Goal: Task Accomplishment & Management: Use online tool/utility

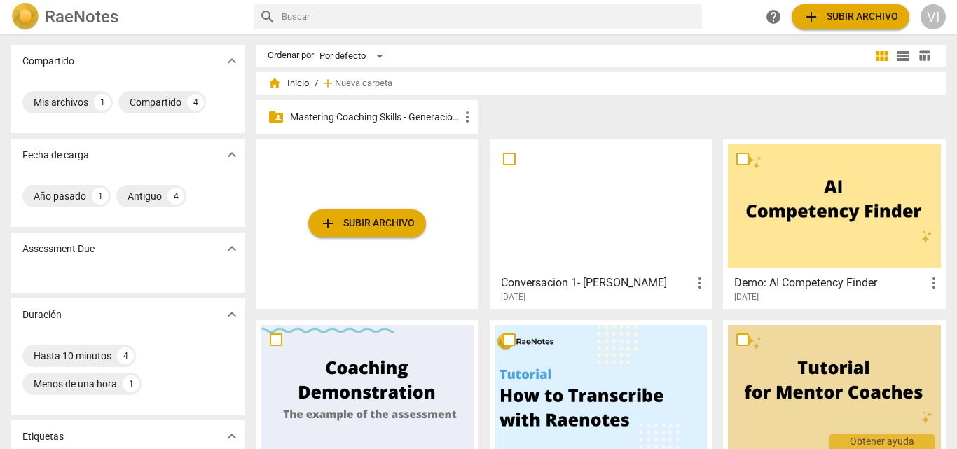
click at [843, 14] on span "add Subir archivo" at bounding box center [850, 16] width 95 height 17
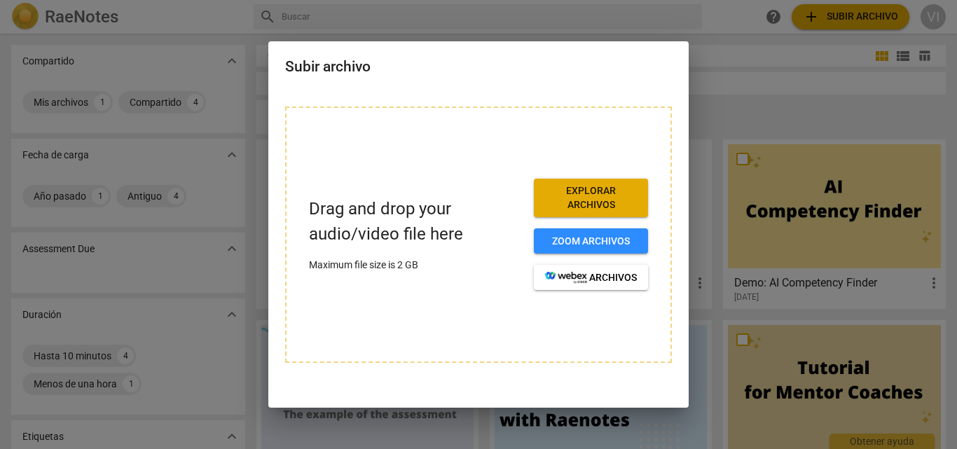
click at [810, 127] on div at bounding box center [478, 224] width 957 height 449
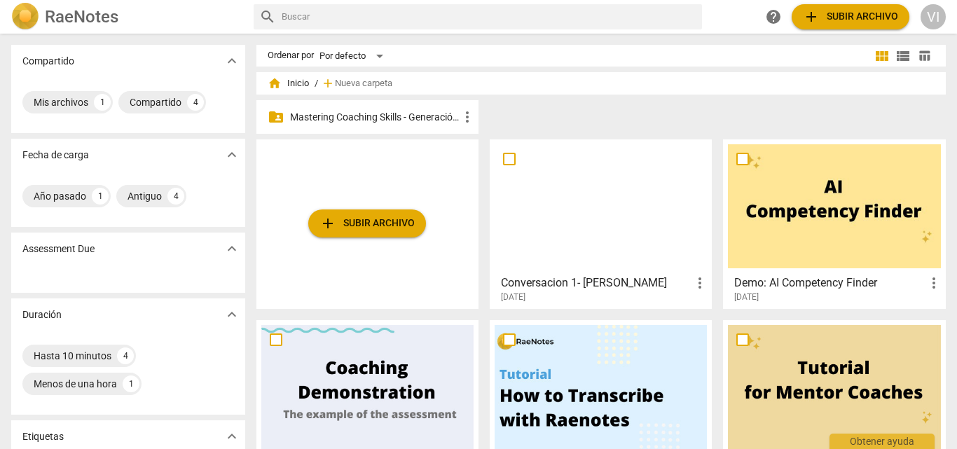
click at [390, 114] on p "Mastering Coaching Skills - Generación 31" at bounding box center [374, 117] width 169 height 15
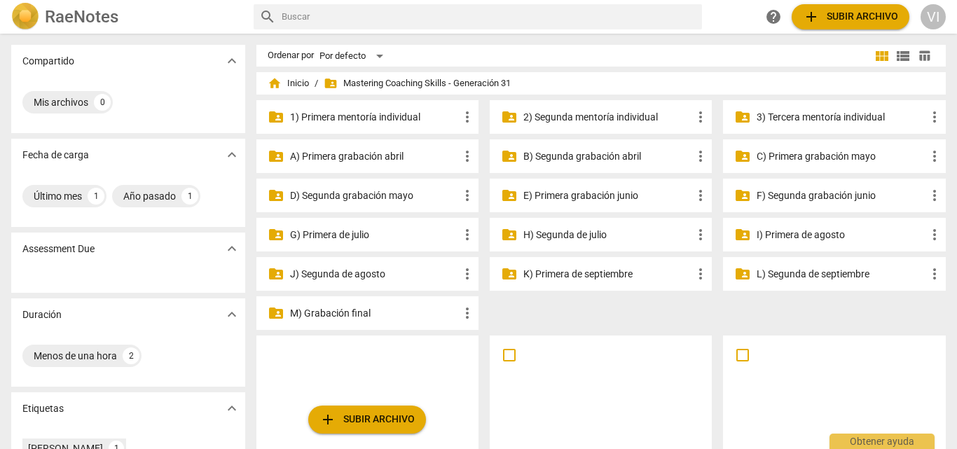
click at [800, 237] on p "I) Primera de agosto" at bounding box center [840, 235] width 169 height 15
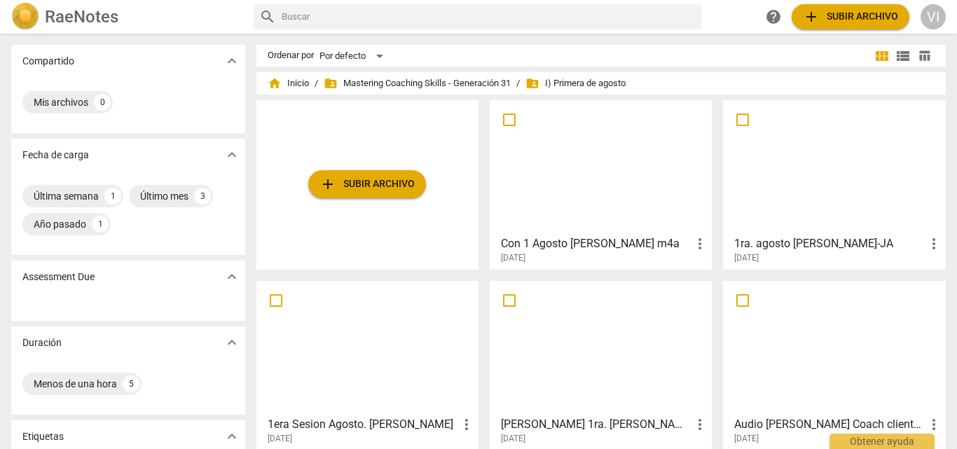
click at [338, 188] on span "add Subir archivo" at bounding box center [366, 184] width 95 height 17
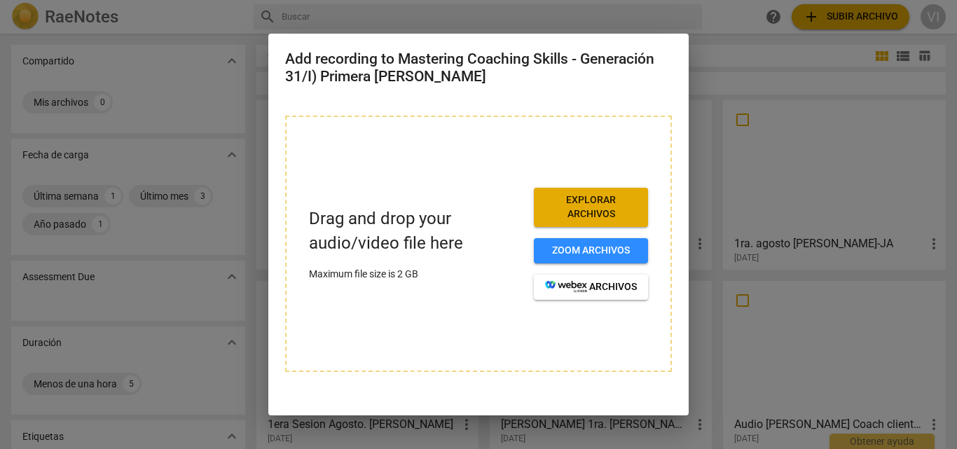
click at [581, 204] on span "Explorar archivos" at bounding box center [591, 206] width 92 height 27
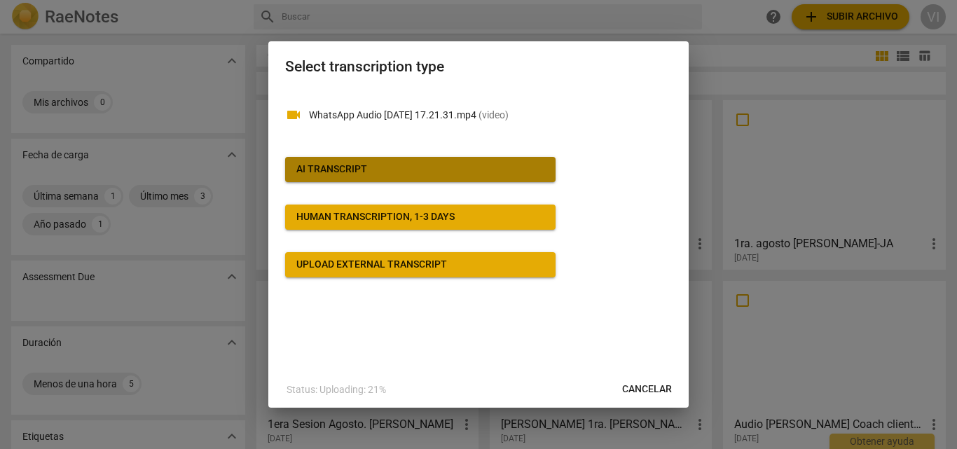
click at [426, 177] on button "AI Transcript" at bounding box center [420, 169] width 270 height 25
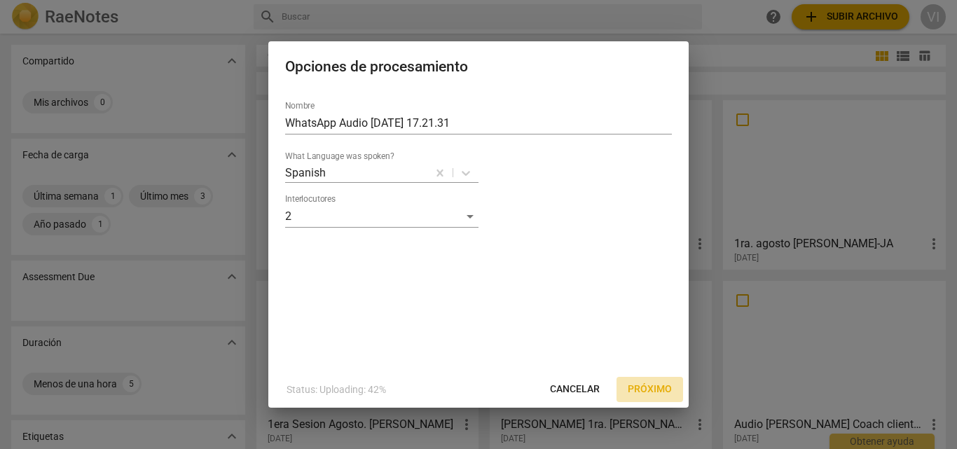
click at [653, 390] on span "Próximo" at bounding box center [650, 389] width 44 height 14
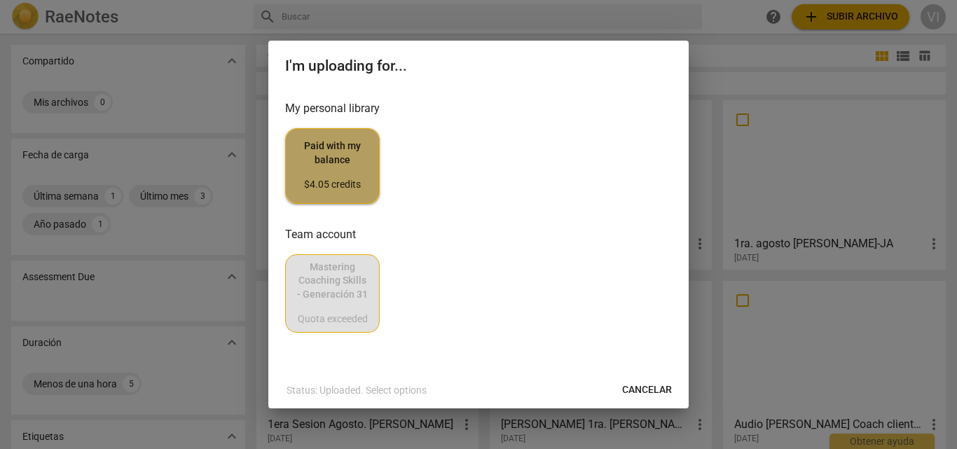
click at [331, 174] on span "Paid with my balance $4.05 credits" at bounding box center [332, 165] width 71 height 53
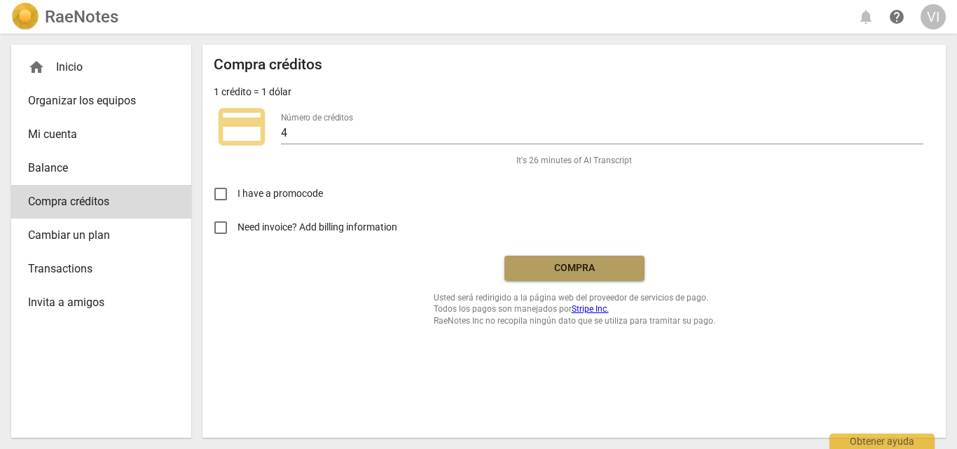
click at [580, 265] on span "Compra" at bounding box center [574, 268] width 118 height 14
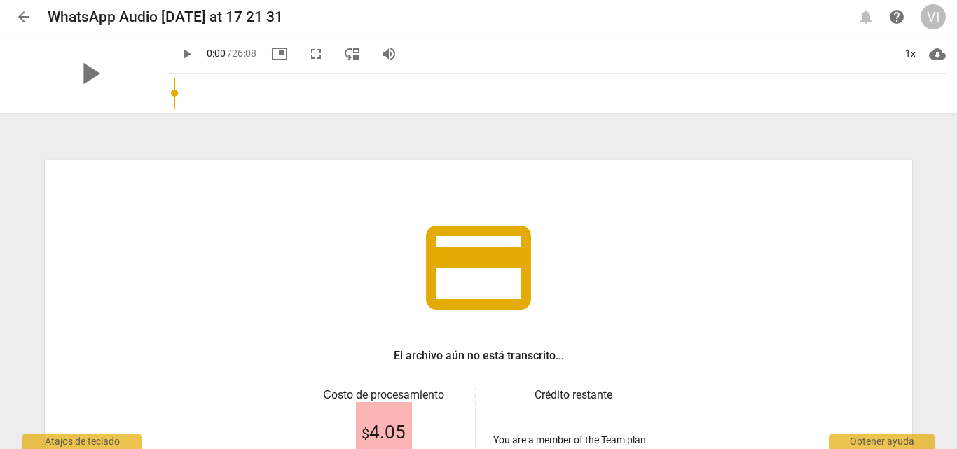
scroll to position [183, 0]
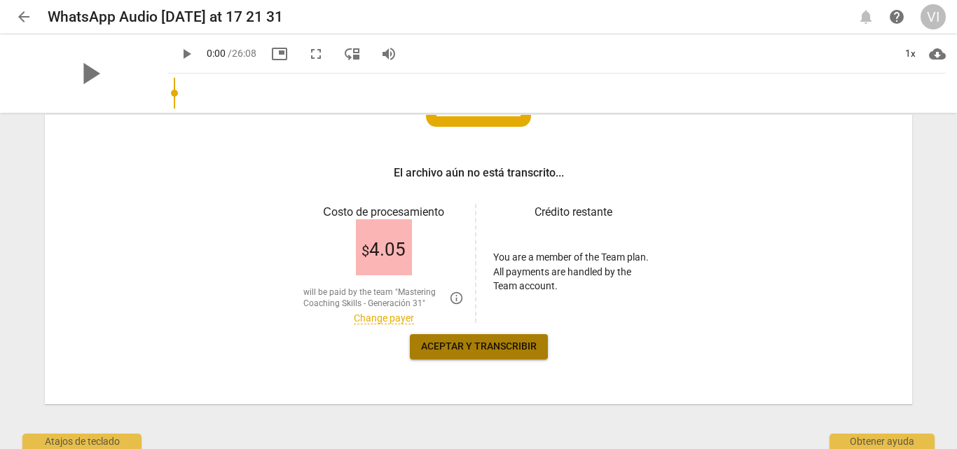
click at [450, 347] on span "Aceptar y transcribir" at bounding box center [479, 347] width 116 height 14
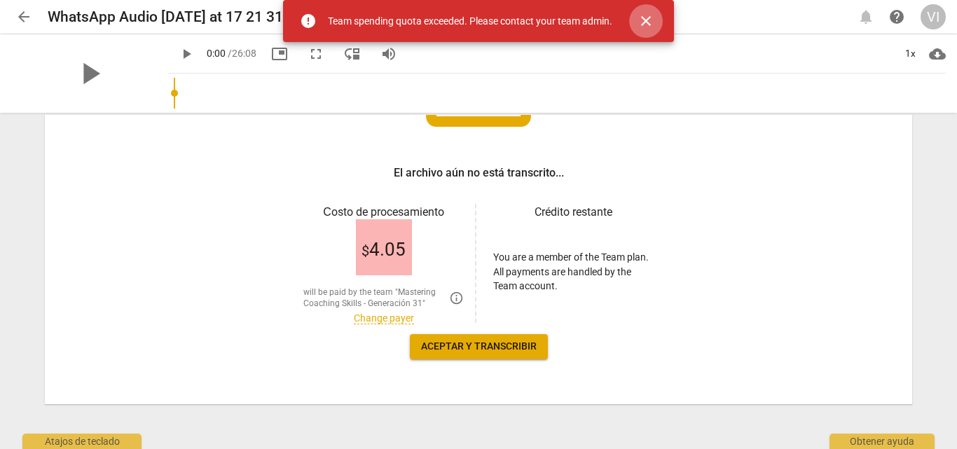
click at [649, 18] on span "close" at bounding box center [645, 21] width 17 height 17
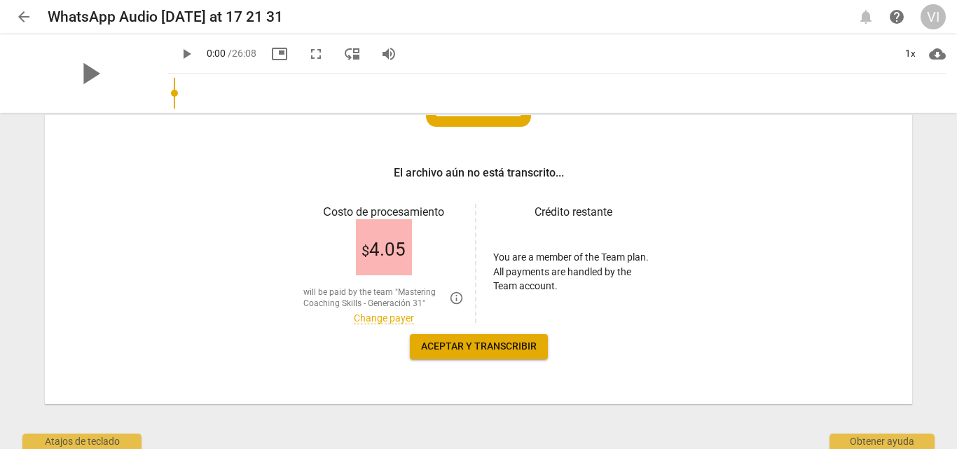
click at [19, 15] on span "arrow_back" at bounding box center [23, 16] width 17 height 17
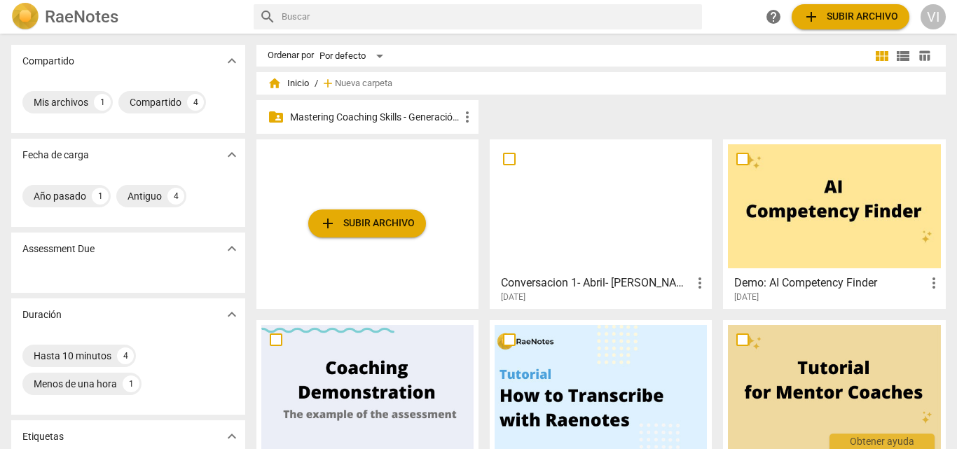
click at [380, 117] on p "Mastering Coaching Skills - Generación 31" at bounding box center [374, 117] width 169 height 15
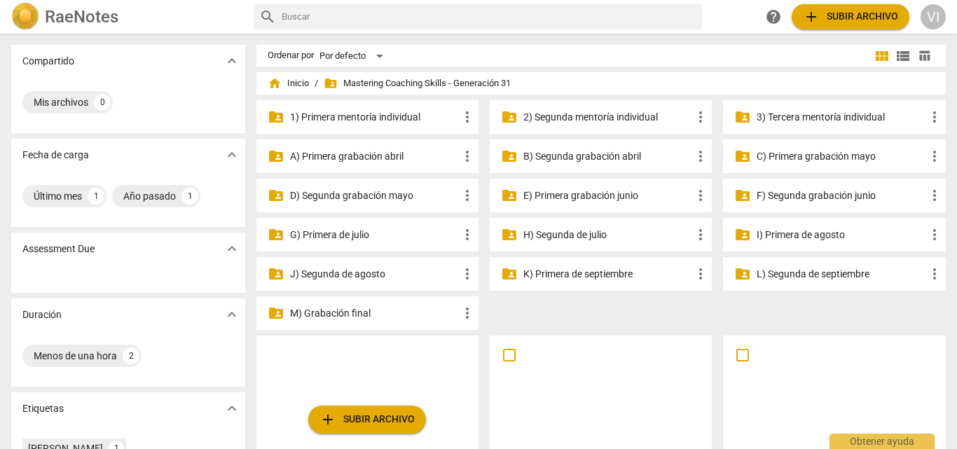
click at [822, 233] on p "I) Primera de agosto" at bounding box center [840, 235] width 169 height 15
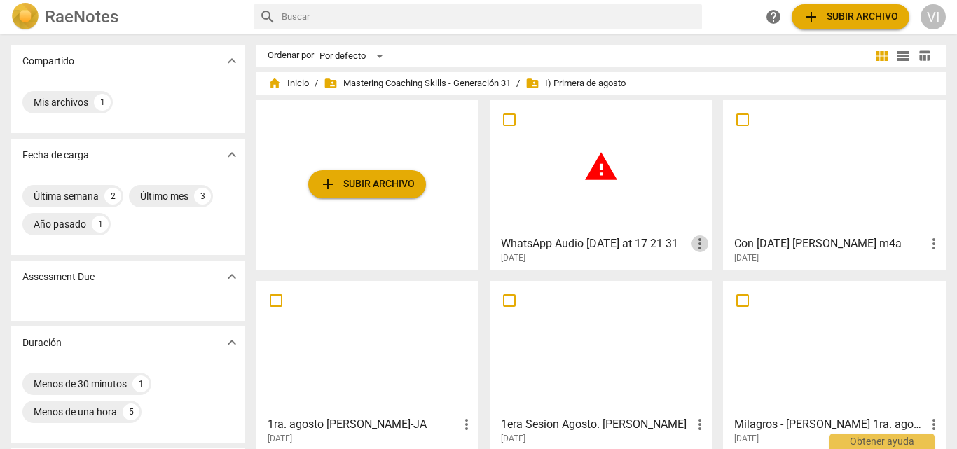
drag, startPoint x: 695, startPoint y: 249, endPoint x: 695, endPoint y: 240, distance: 9.1
click at [695, 240] on span "more_vert" at bounding box center [699, 243] width 17 height 17
click at [721, 282] on li "Borrar" at bounding box center [714, 278] width 53 height 34
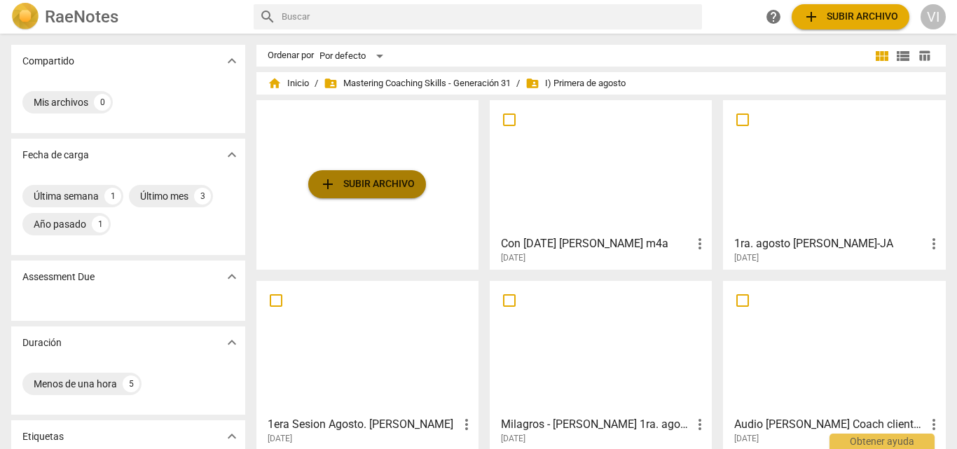
click at [405, 186] on span "add Subir archivo" at bounding box center [366, 184] width 95 height 17
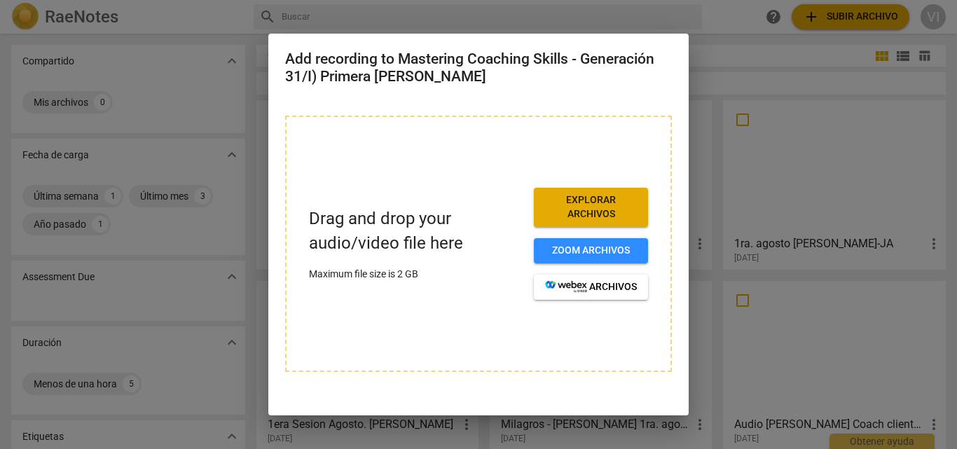
click at [588, 214] on span "Explorar archivos" at bounding box center [591, 206] width 92 height 27
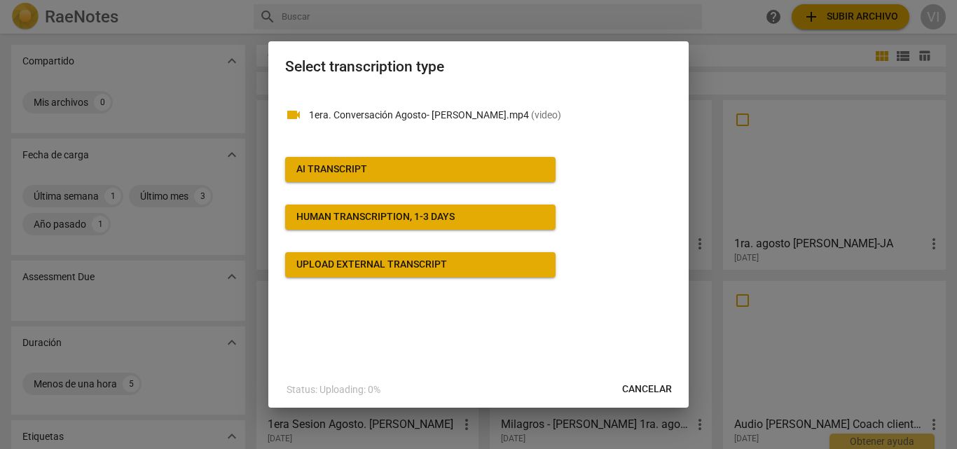
click at [403, 170] on span "AI Transcript" at bounding box center [420, 169] width 248 height 14
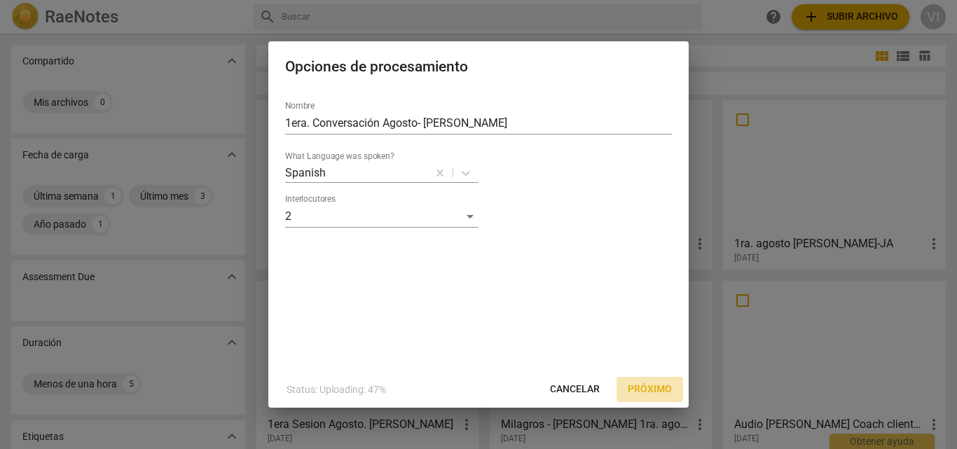
click at [649, 389] on span "Próximo" at bounding box center [650, 389] width 44 height 14
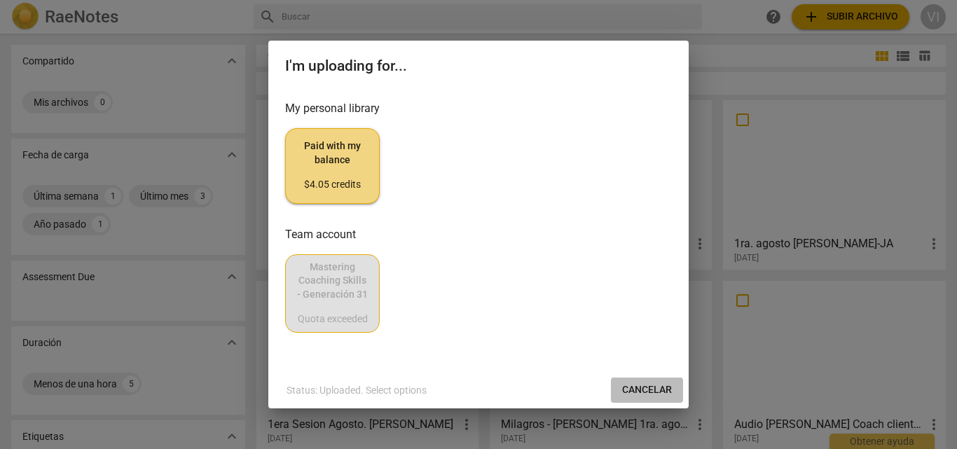
click at [660, 396] on span "Cancelar" at bounding box center [647, 390] width 50 height 14
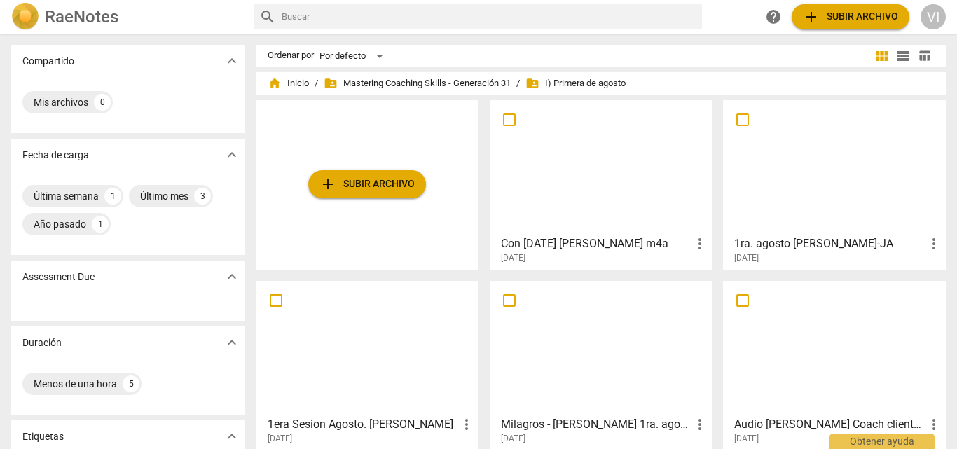
click at [393, 190] on span "add Subir archivo" at bounding box center [366, 184] width 95 height 17
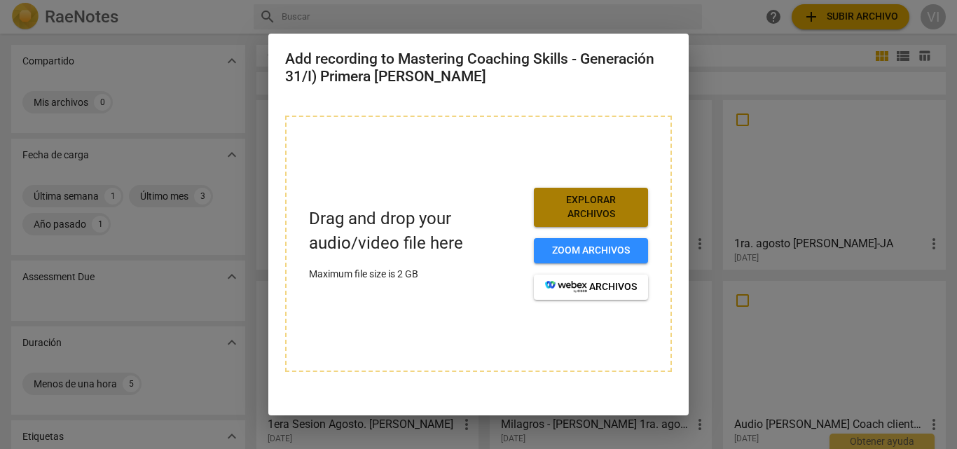
click at [587, 209] on span "Explorar archivos" at bounding box center [591, 206] width 92 height 27
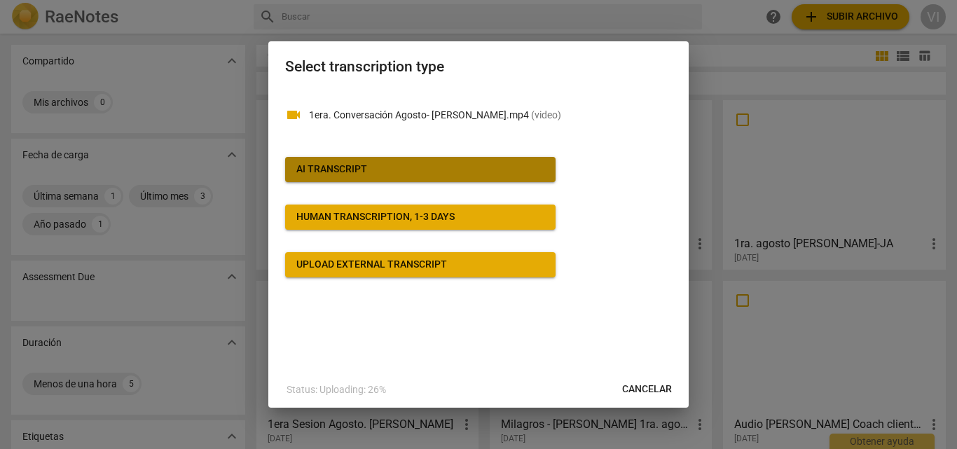
click at [385, 172] on span "AI Transcript" at bounding box center [420, 169] width 248 height 14
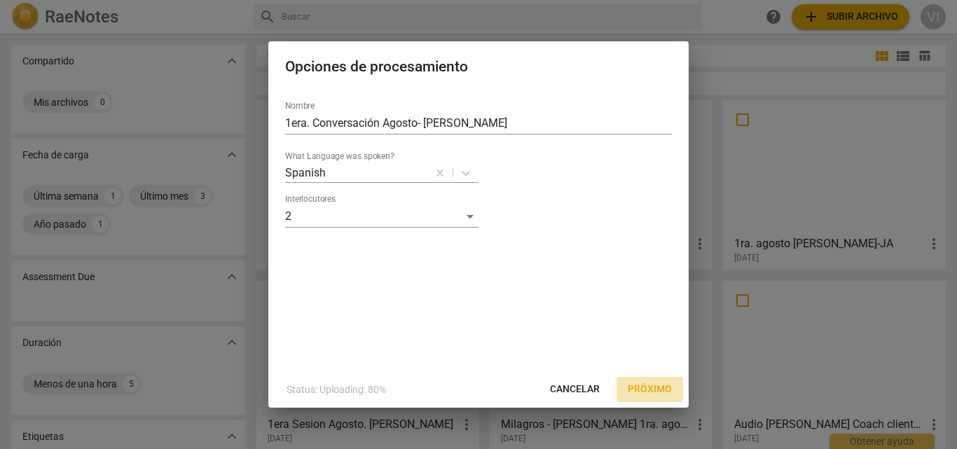
click at [650, 386] on span "Próximo" at bounding box center [650, 389] width 44 height 14
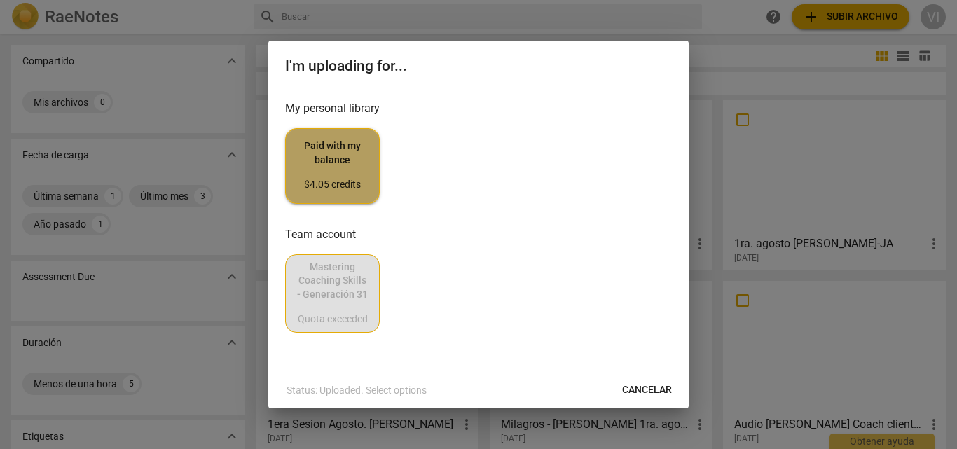
click at [335, 155] on span "Paid with my balance $4.05 credits" at bounding box center [332, 165] width 71 height 53
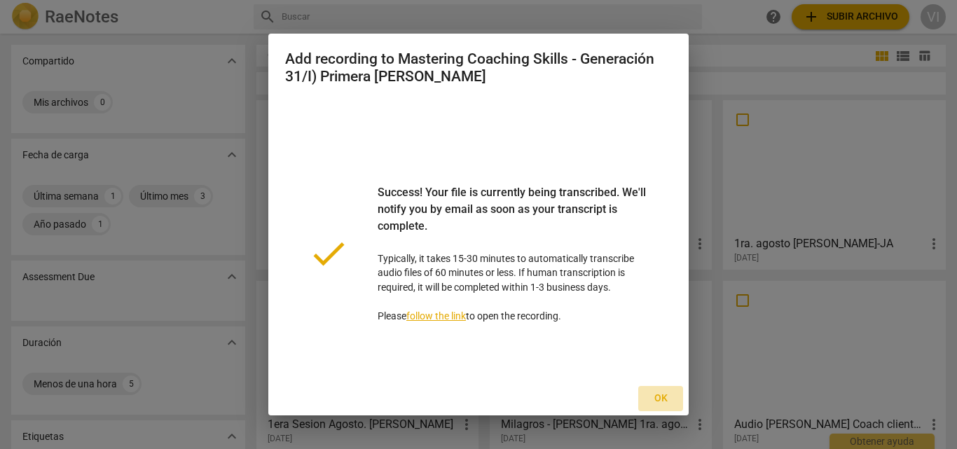
click at [658, 398] on span "Ok" at bounding box center [660, 398] width 22 height 14
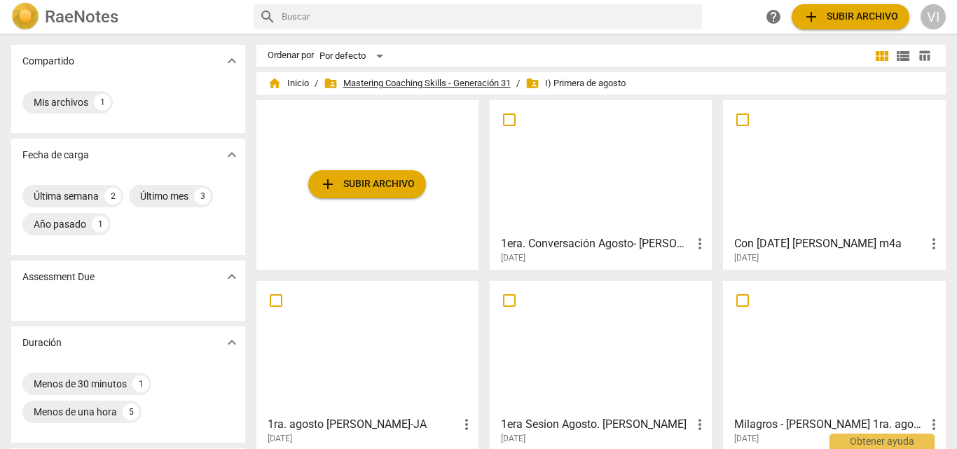
click at [480, 83] on span "folder_shared Mastering Coaching Skills - Generación 31" at bounding box center [417, 83] width 187 height 14
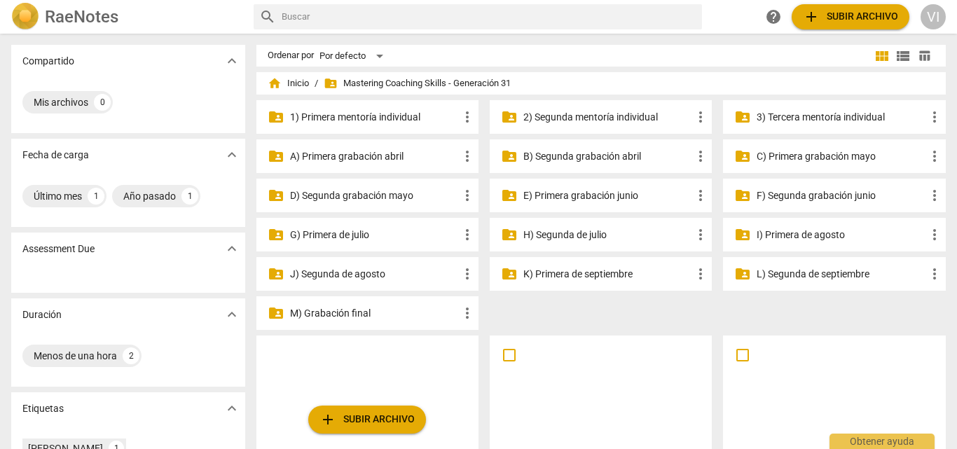
click at [543, 237] on p "H) Segunda de julio" at bounding box center [607, 235] width 169 height 15
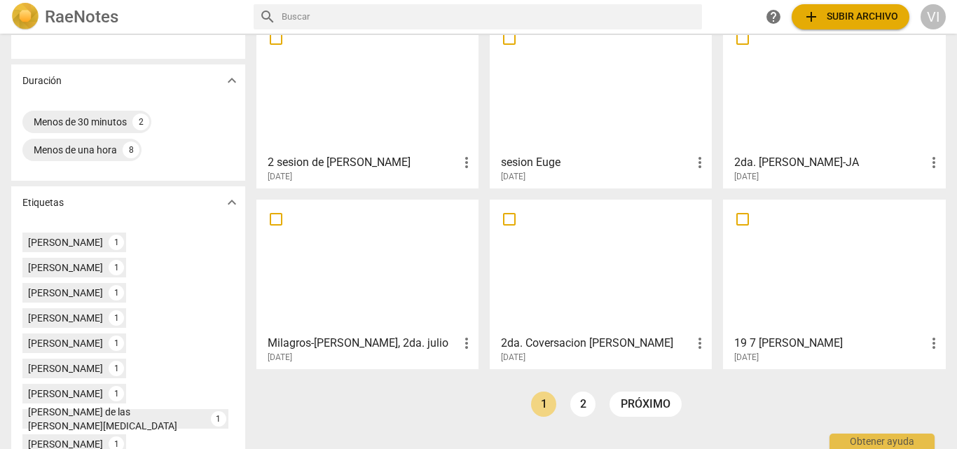
scroll to position [350, 0]
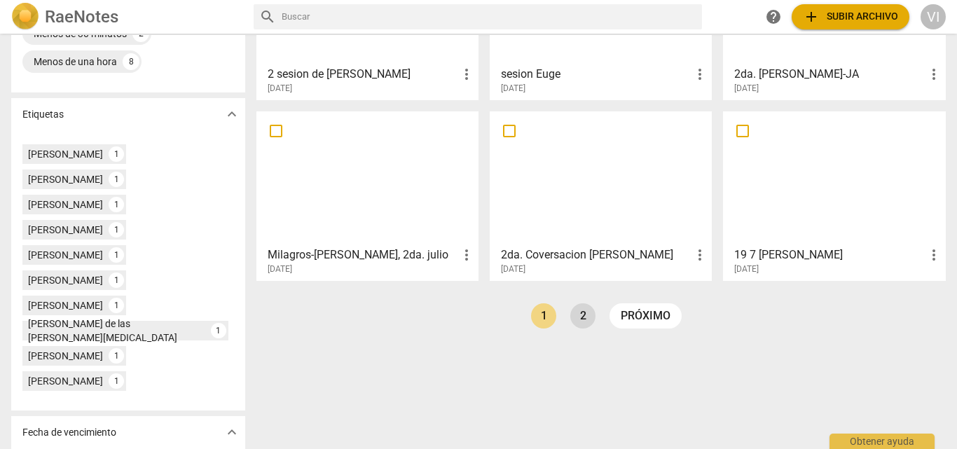
click at [578, 314] on link "2" at bounding box center [582, 315] width 25 height 25
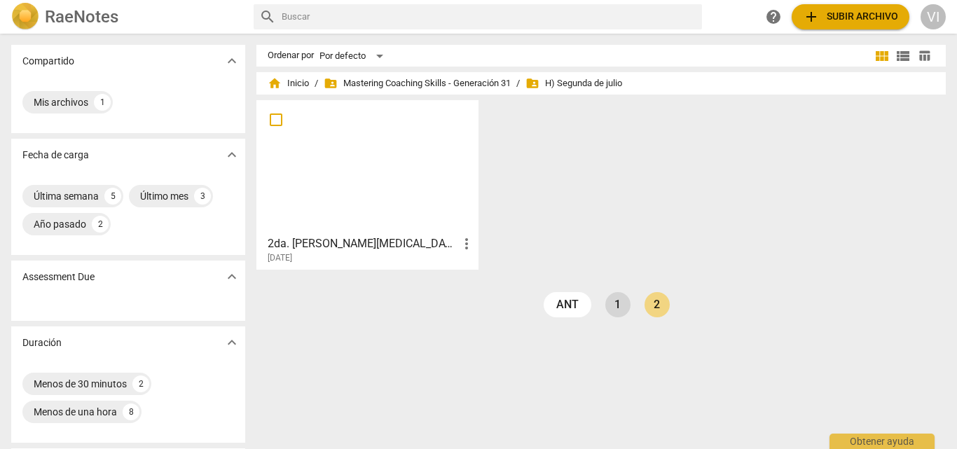
click at [615, 305] on link "1" at bounding box center [617, 304] width 25 height 25
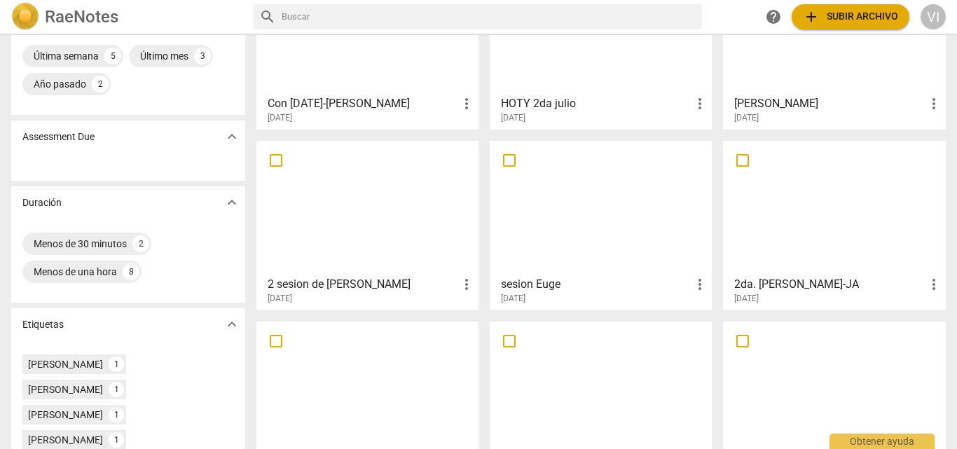
scroll to position [280, 0]
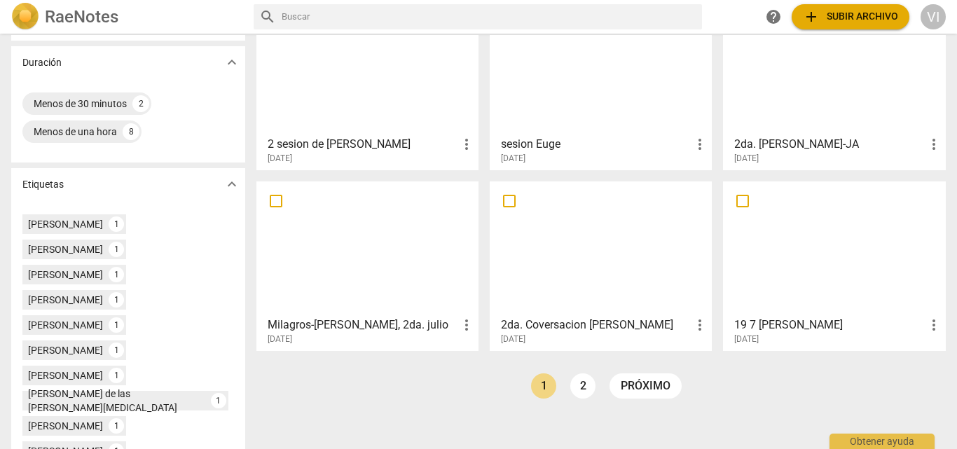
click at [604, 285] on div at bounding box center [600, 248] width 212 height 124
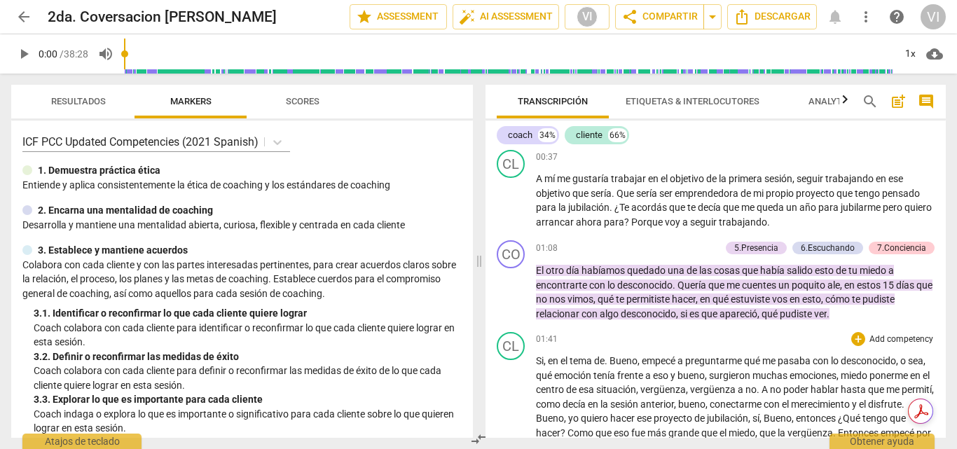
scroll to position [420, 0]
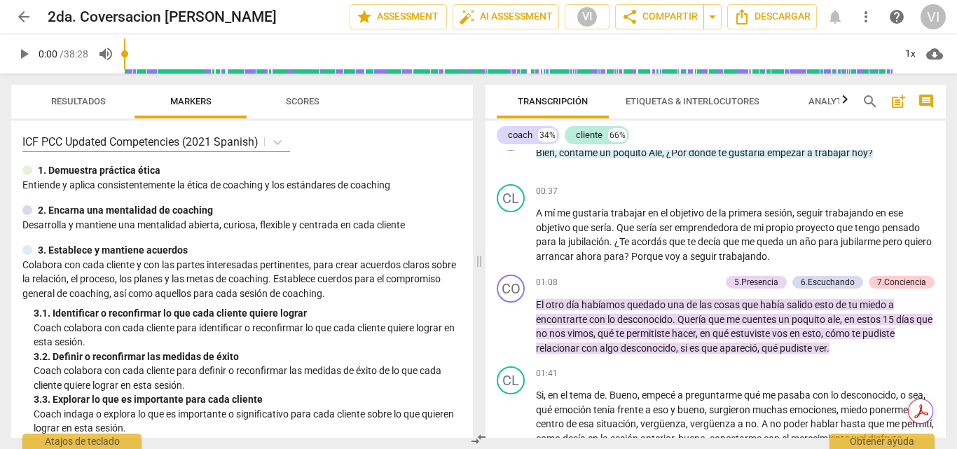
click at [22, 22] on span "arrow_back" at bounding box center [23, 16] width 17 height 17
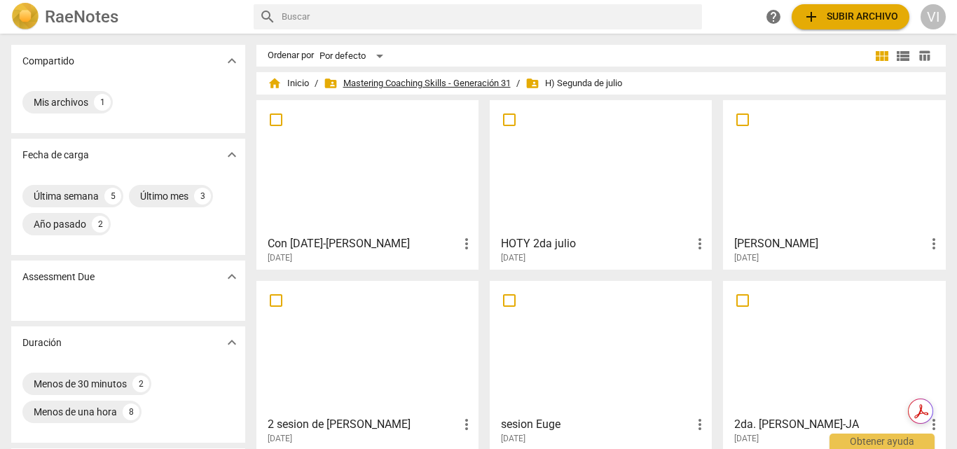
click at [459, 78] on span "folder_shared Mastering Coaching Skills - Generación 31" at bounding box center [417, 83] width 187 height 14
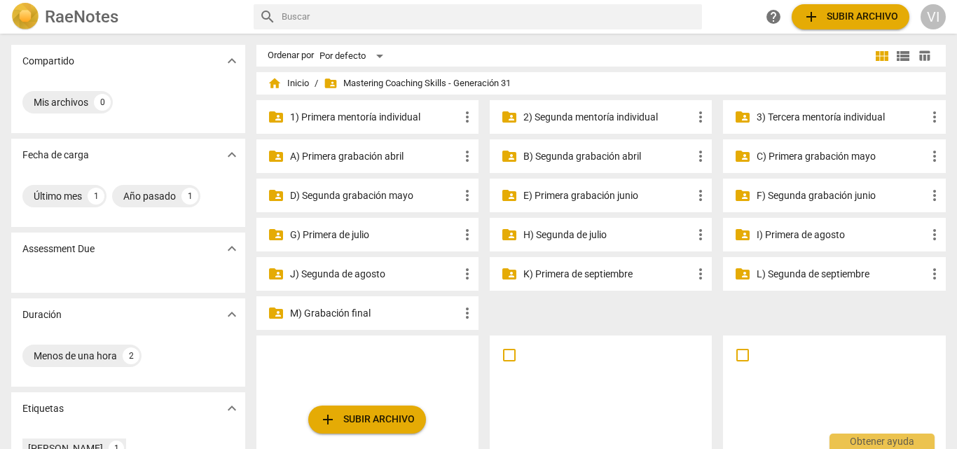
click at [808, 236] on p "I) Primera de agosto" at bounding box center [840, 235] width 169 height 15
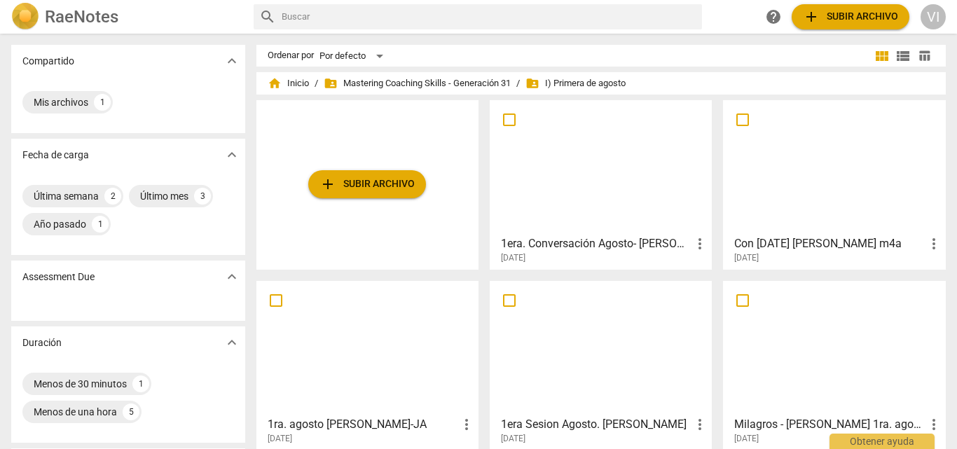
click at [597, 162] on div at bounding box center [600, 167] width 212 height 124
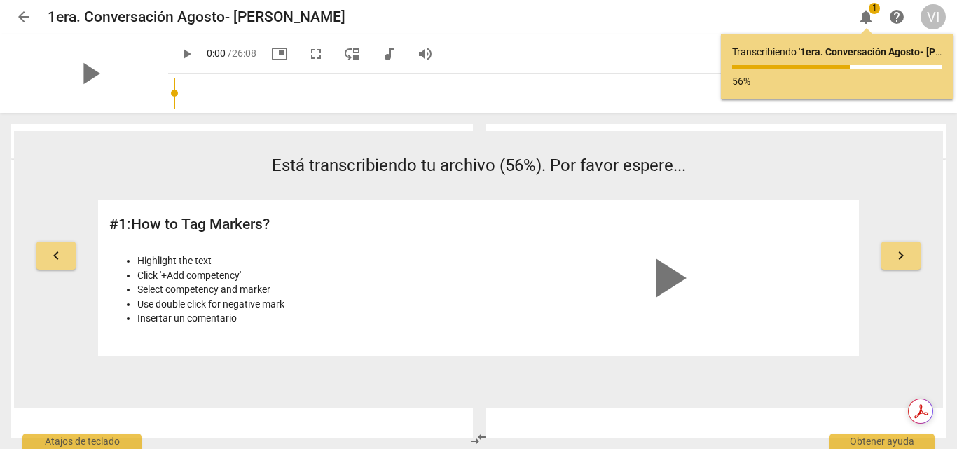
click at [20, 15] on span "arrow_back" at bounding box center [23, 16] width 17 height 17
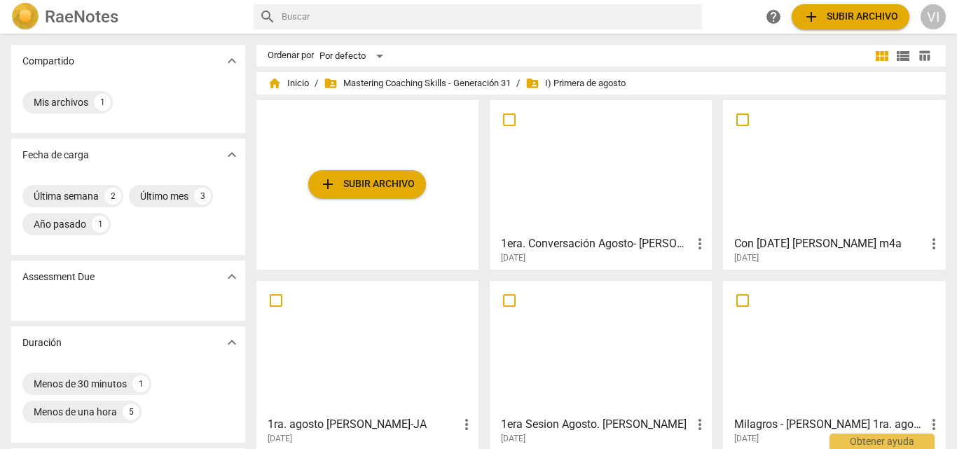
click at [557, 148] on div at bounding box center [600, 167] width 212 height 124
